Goal: Information Seeking & Learning: Learn about a topic

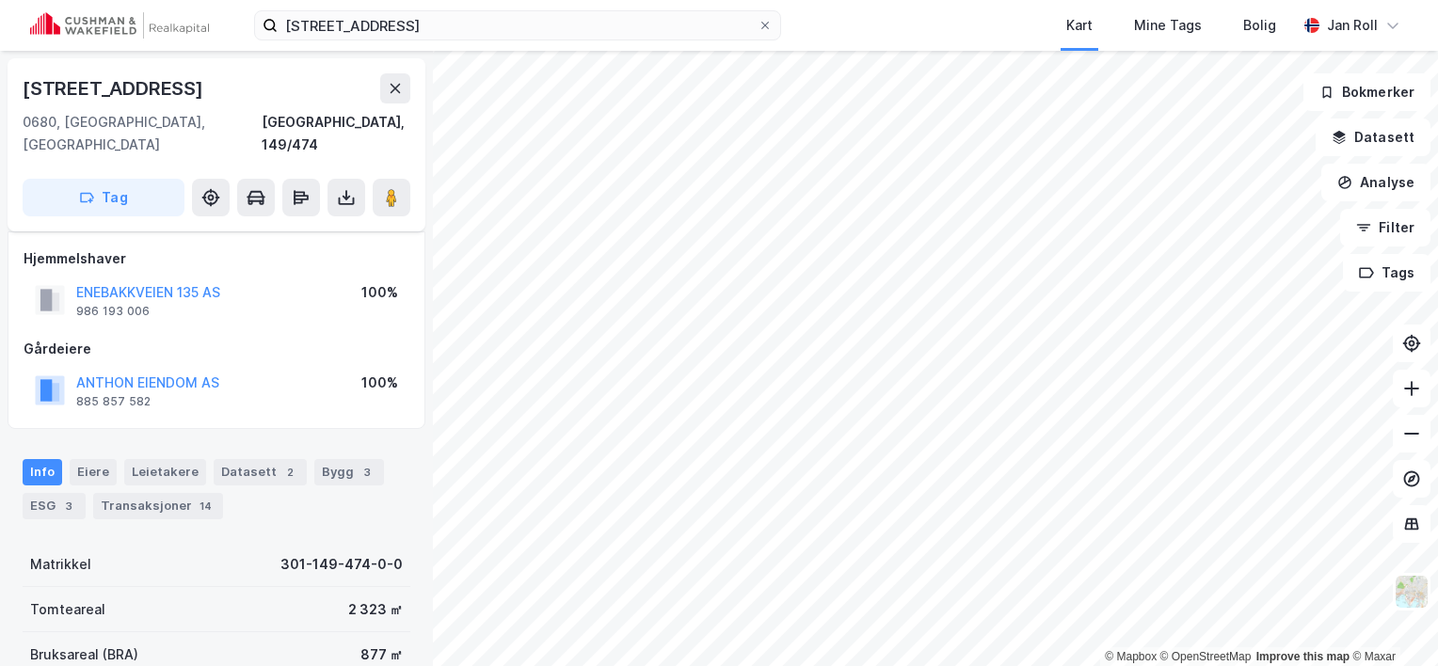
scroll to position [84, 0]
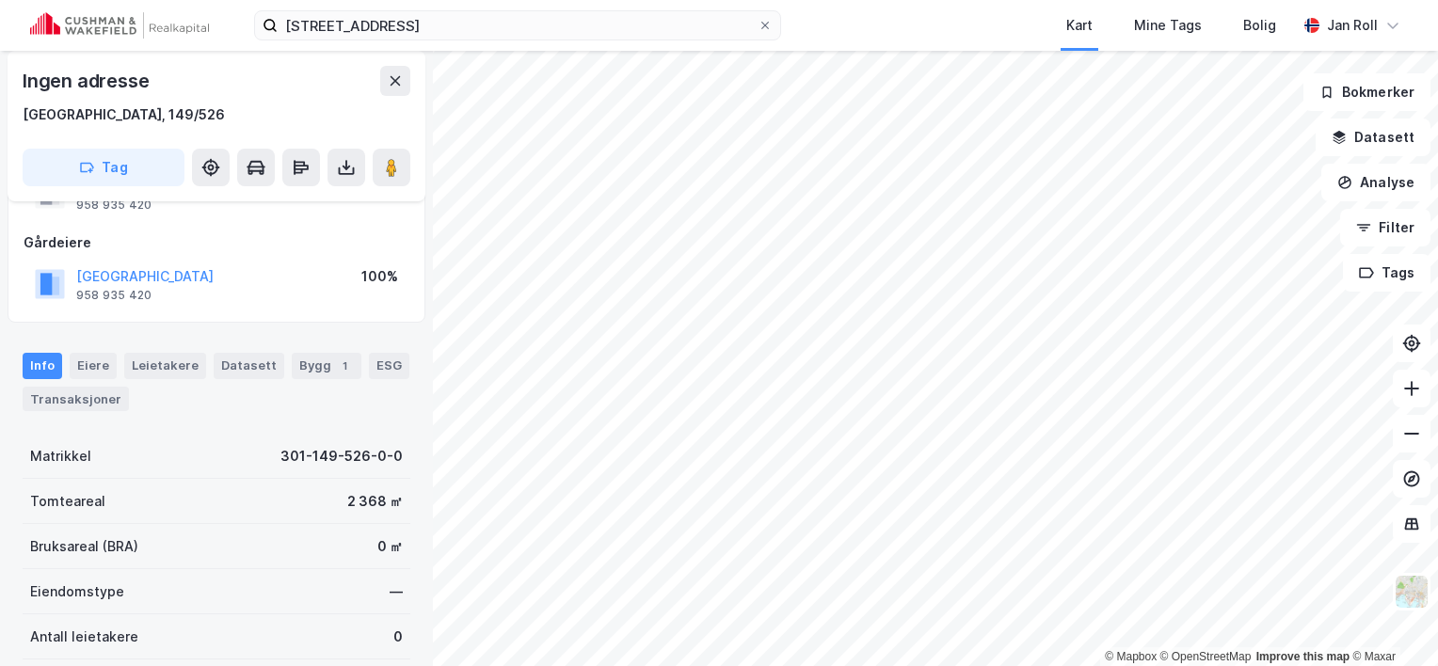
scroll to position [84, 0]
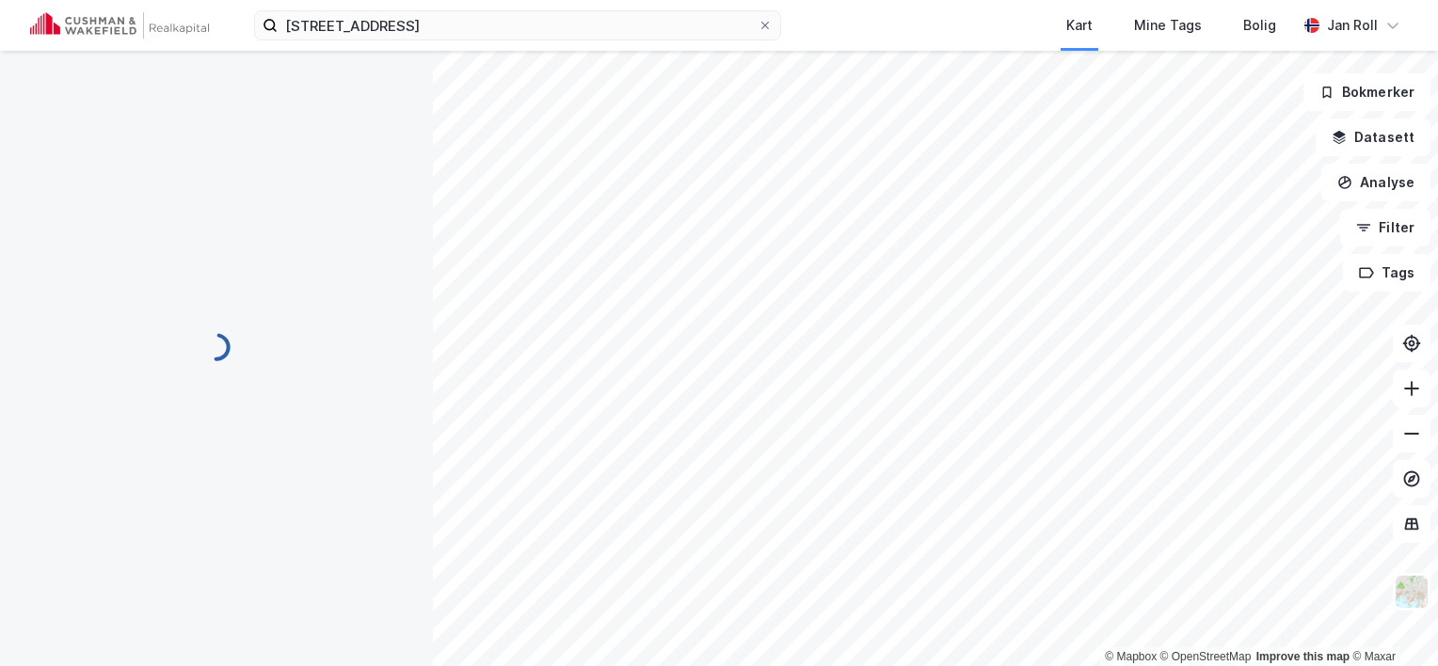
scroll to position [84, 0]
